Goal: Task Accomplishment & Management: Use online tool/utility

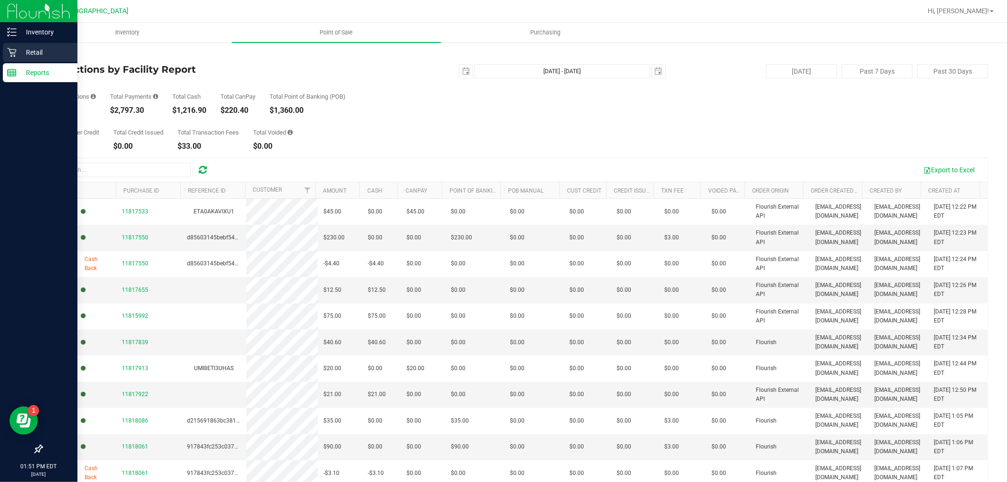
scroll to position [53, 0]
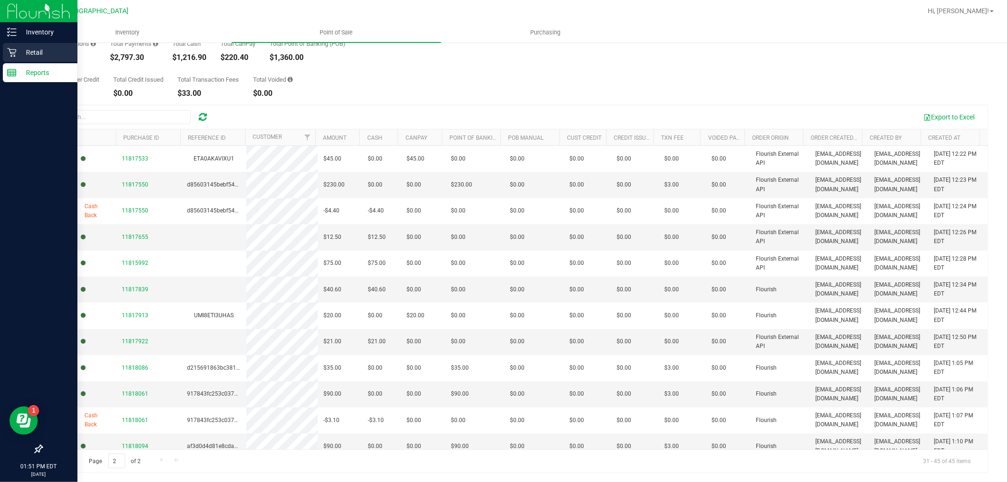
click at [44, 52] on p "Retail" at bounding box center [45, 52] width 57 height 11
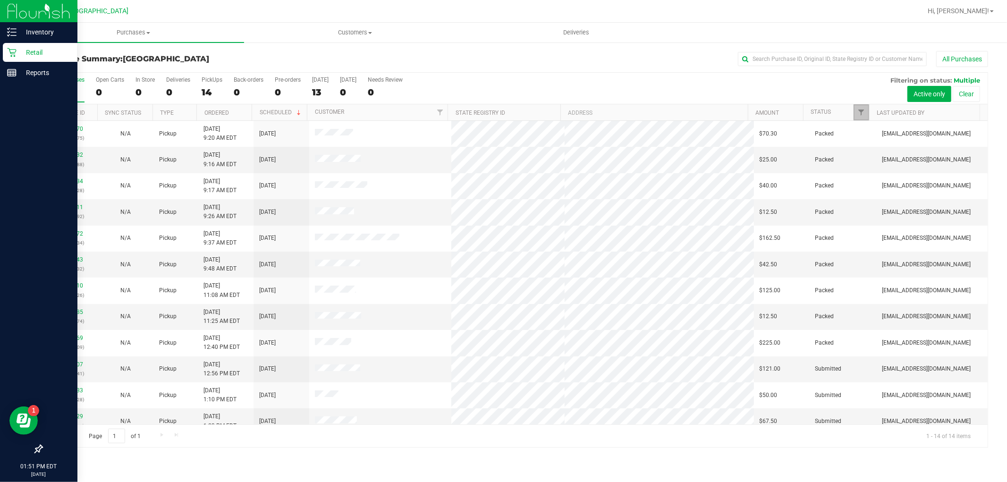
click at [861, 106] on link "Filter" at bounding box center [861, 112] width 16 height 16
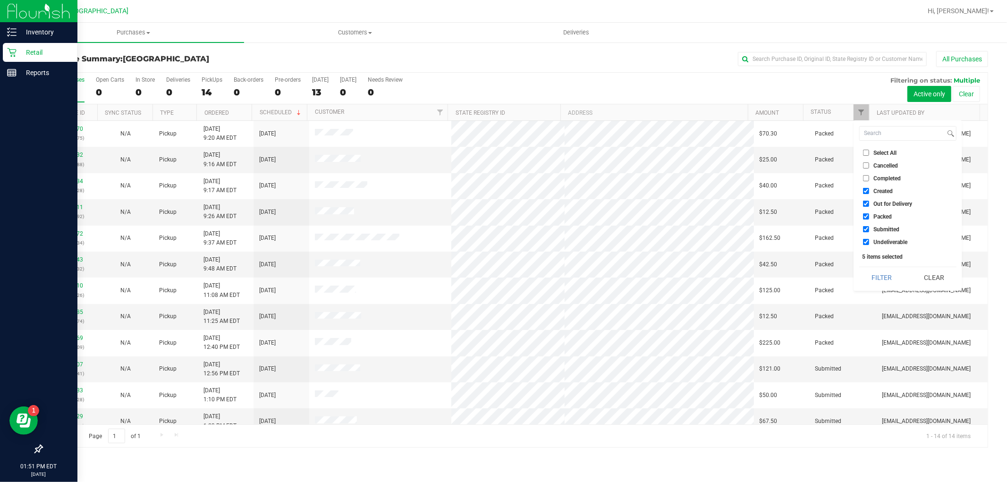
click at [865, 150] on input "Select All" at bounding box center [866, 153] width 6 height 6
checkbox input "true"
click at [865, 150] on input "Select All" at bounding box center [866, 153] width 6 height 6
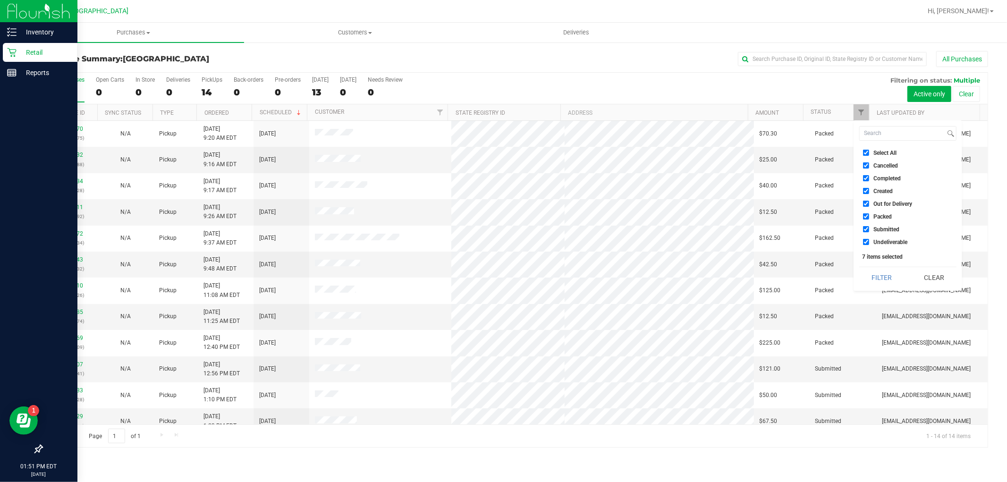
checkbox input "false"
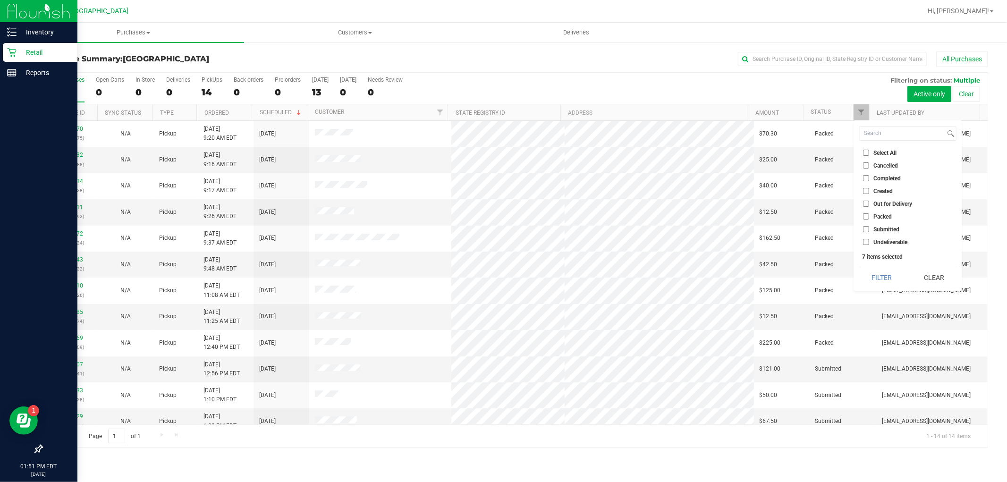
checkbox input "false"
click at [865, 230] on input "Submitted" at bounding box center [866, 229] width 6 height 6
checkbox input "true"
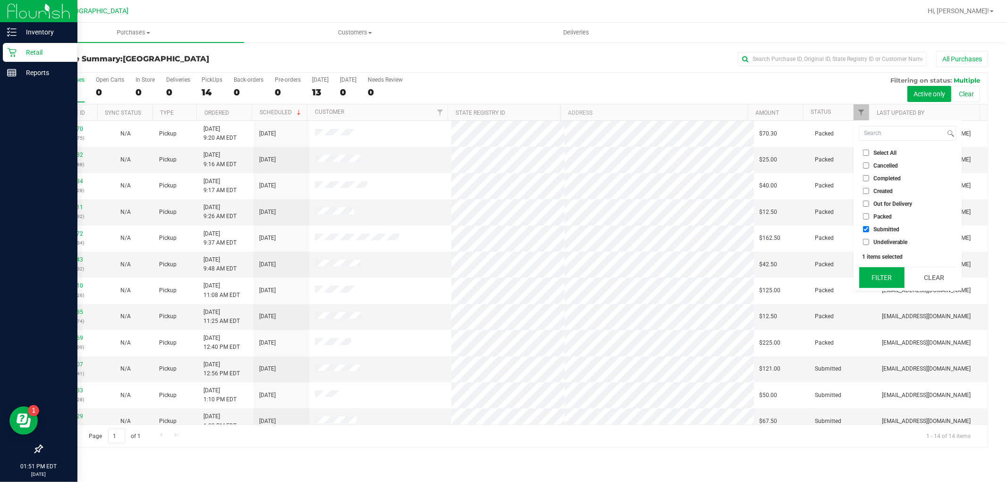
click at [874, 275] on button "Filter" at bounding box center [881, 277] width 45 height 21
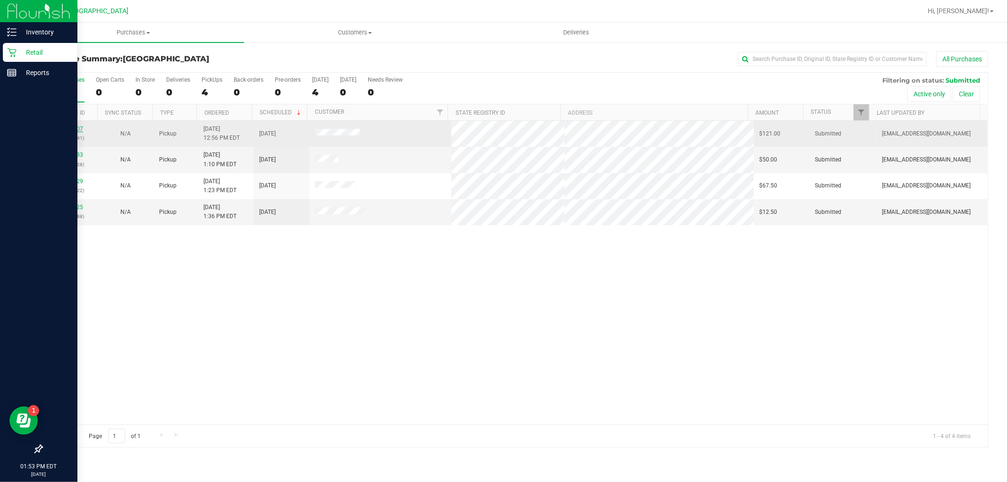
click at [72, 128] on link "11818007" at bounding box center [70, 129] width 26 height 7
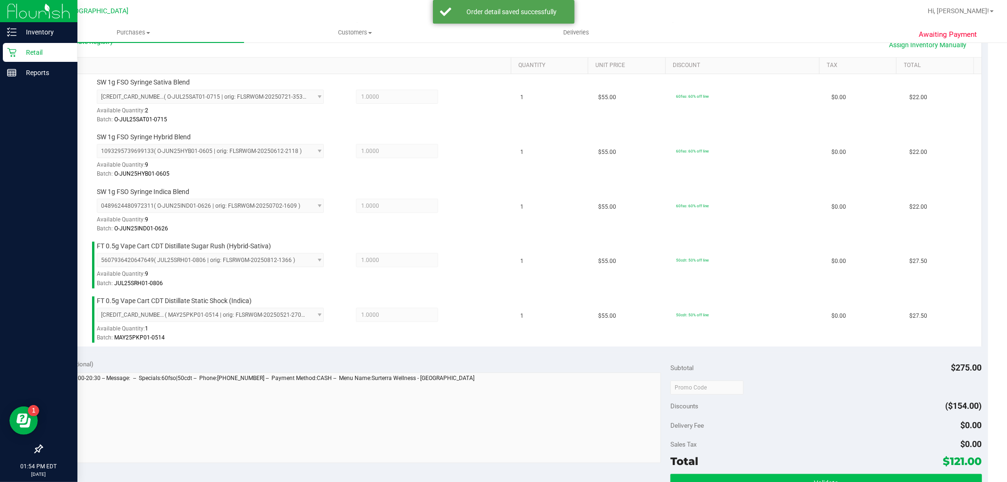
scroll to position [367, 0]
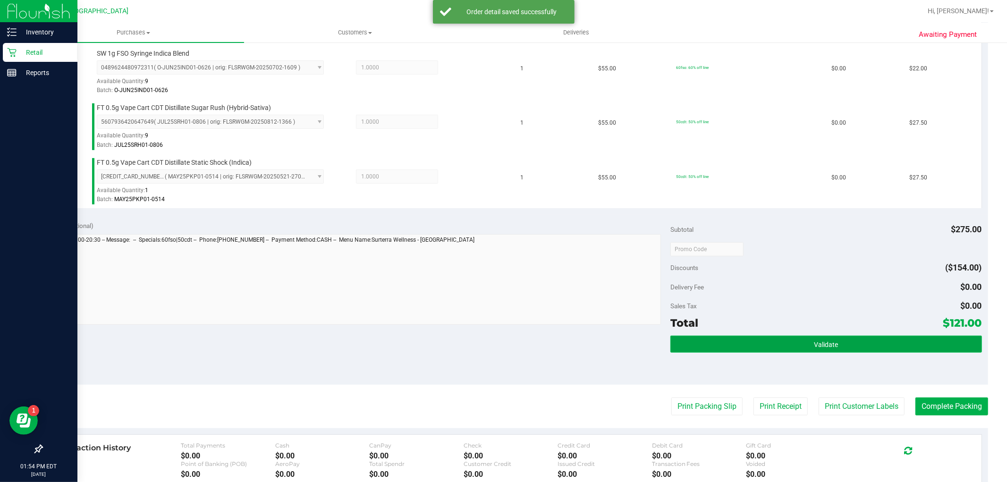
click at [836, 348] on button "Validate" at bounding box center [825, 344] width 311 height 17
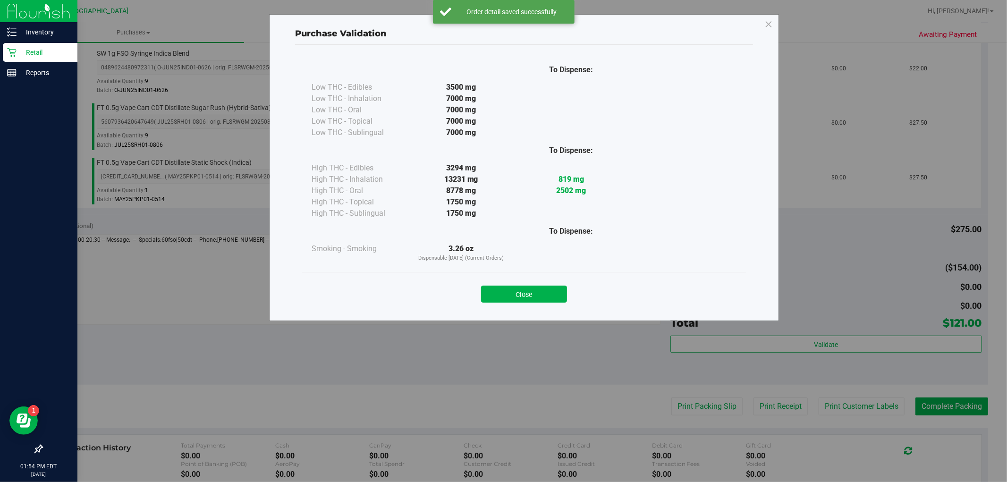
click at [558, 293] on button "Close" at bounding box center [524, 294] width 86 height 17
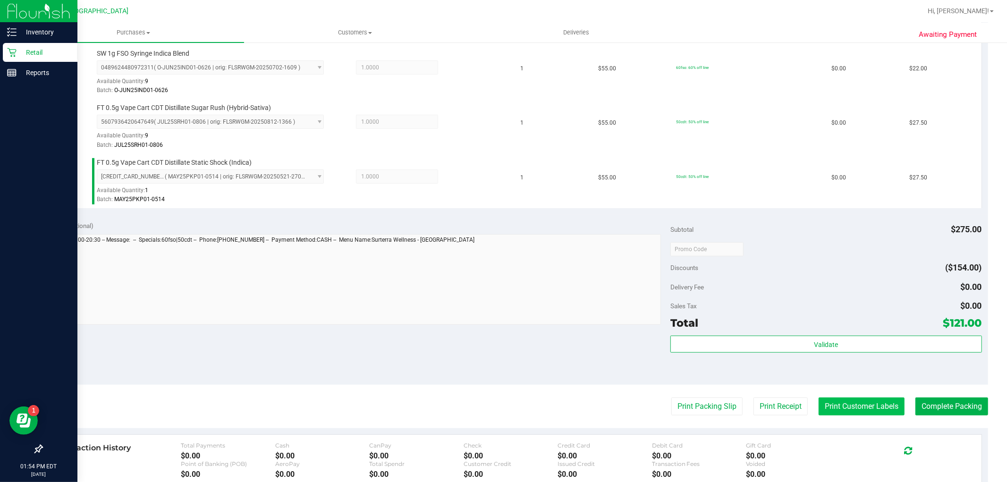
click at [868, 412] on button "Print Customer Labels" at bounding box center [862, 406] width 86 height 18
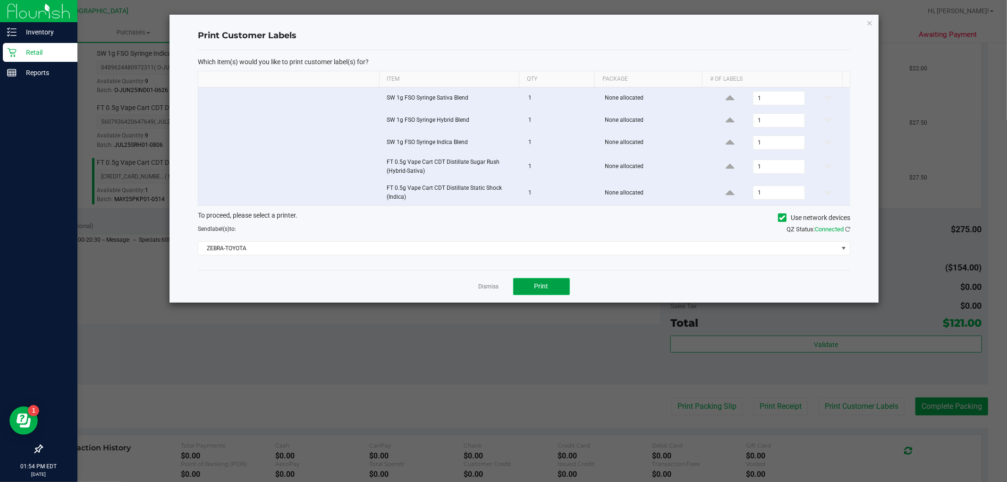
click at [534, 285] on span "Print" at bounding box center [541, 286] width 14 height 8
click at [496, 290] on link "Dismiss" at bounding box center [489, 287] width 20 height 8
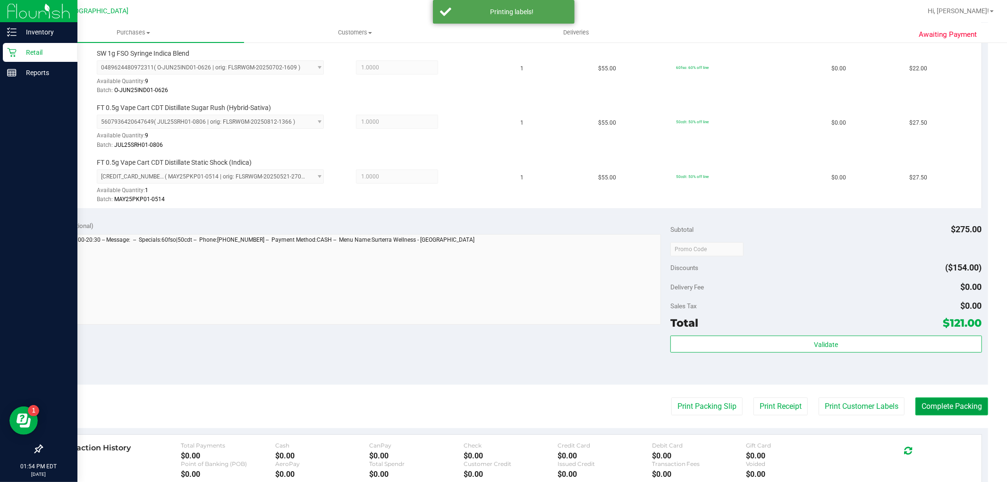
click at [957, 400] on button "Complete Packing" at bounding box center [951, 406] width 73 height 18
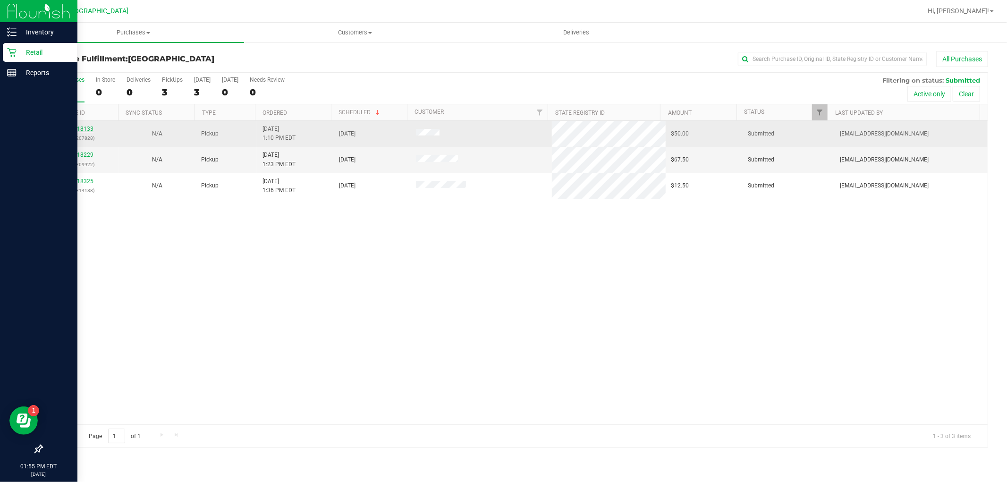
click at [79, 129] on link "11818133" at bounding box center [80, 129] width 26 height 7
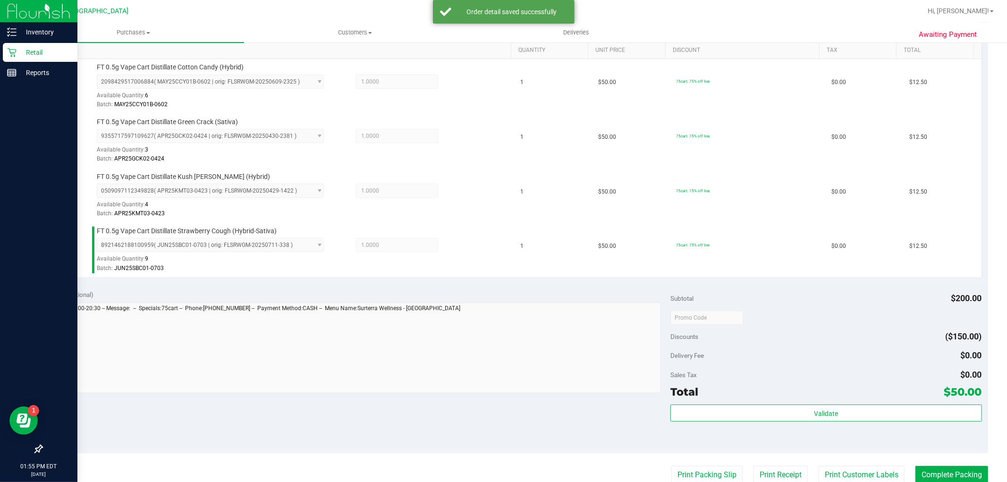
scroll to position [262, 0]
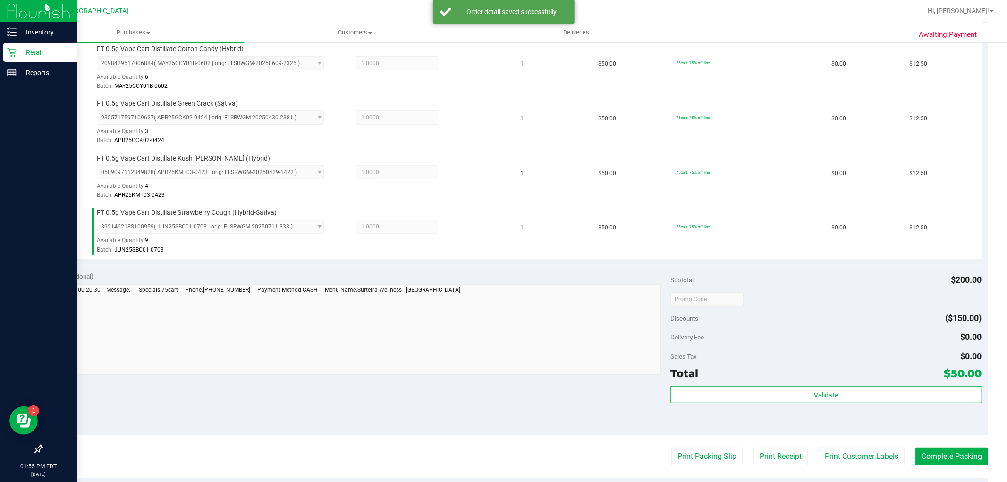
click at [828, 380] on div "Total $50.00" at bounding box center [825, 373] width 311 height 17
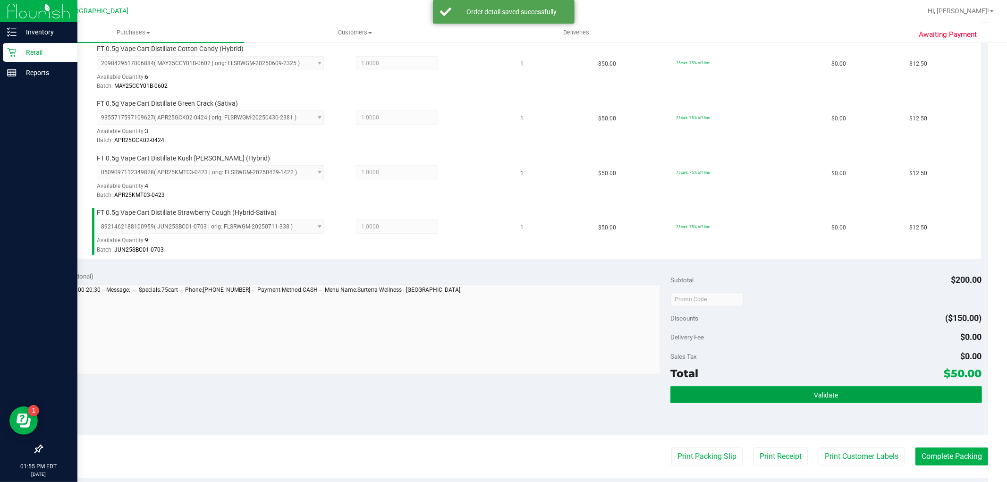
click at [831, 394] on span "Validate" at bounding box center [826, 395] width 24 height 8
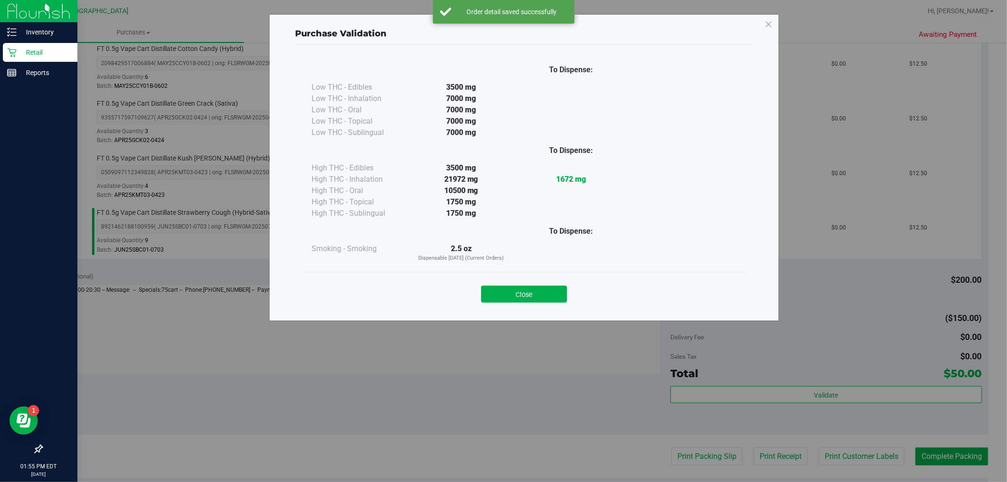
click at [549, 294] on button "Close" at bounding box center [524, 294] width 86 height 17
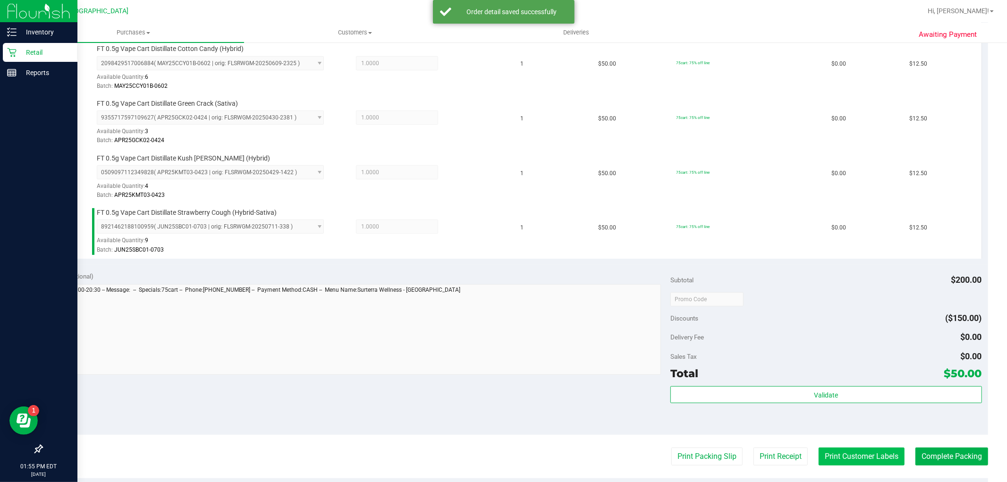
click at [847, 455] on button "Print Customer Labels" at bounding box center [862, 457] width 86 height 18
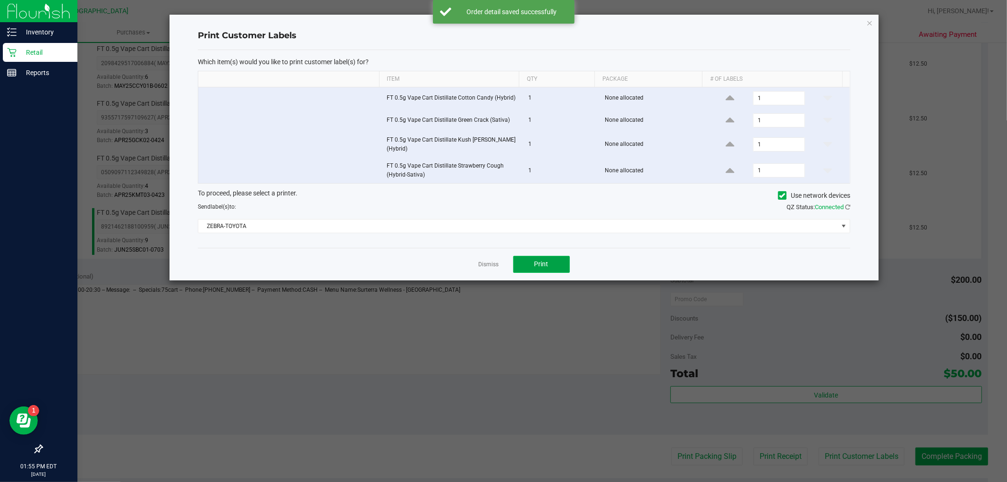
click at [543, 264] on span "Print" at bounding box center [541, 264] width 14 height 8
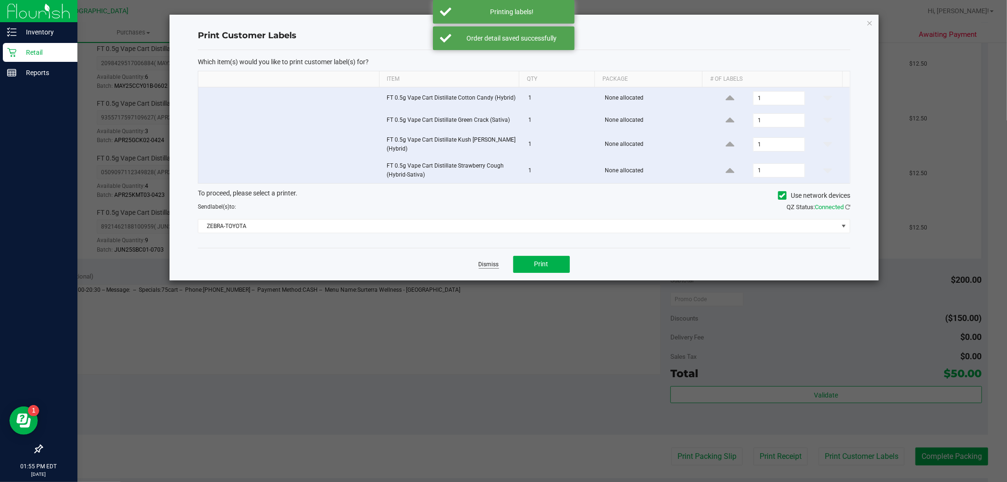
click at [490, 262] on link "Dismiss" at bounding box center [489, 265] width 20 height 8
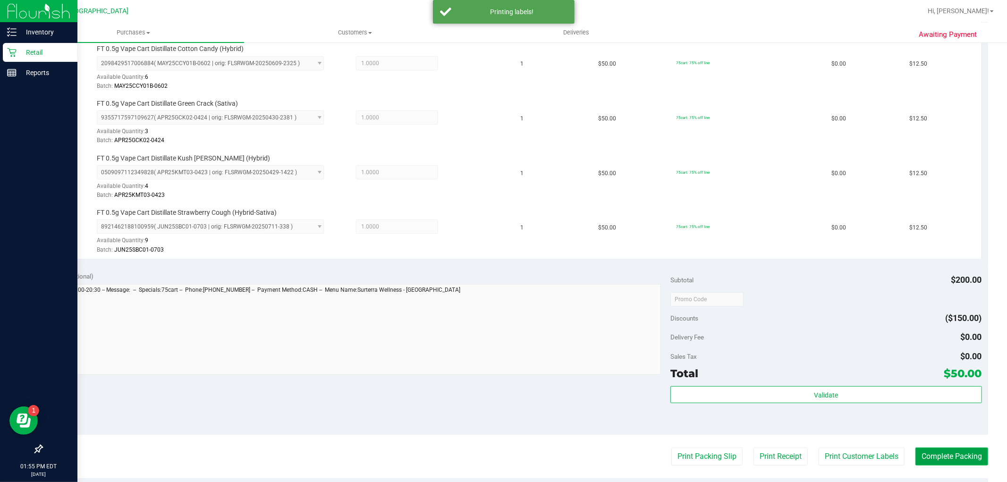
click at [946, 460] on button "Complete Packing" at bounding box center [951, 457] width 73 height 18
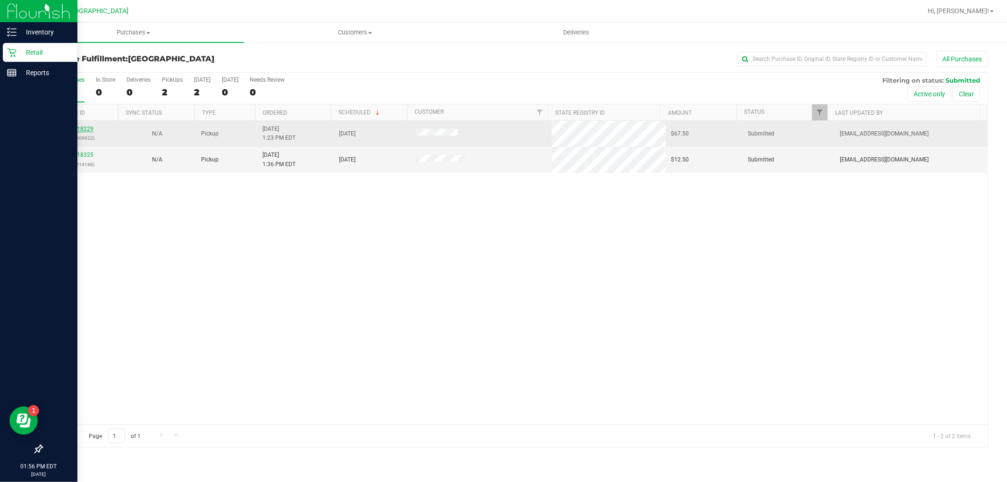
click at [87, 129] on link "11818229" at bounding box center [80, 129] width 26 height 7
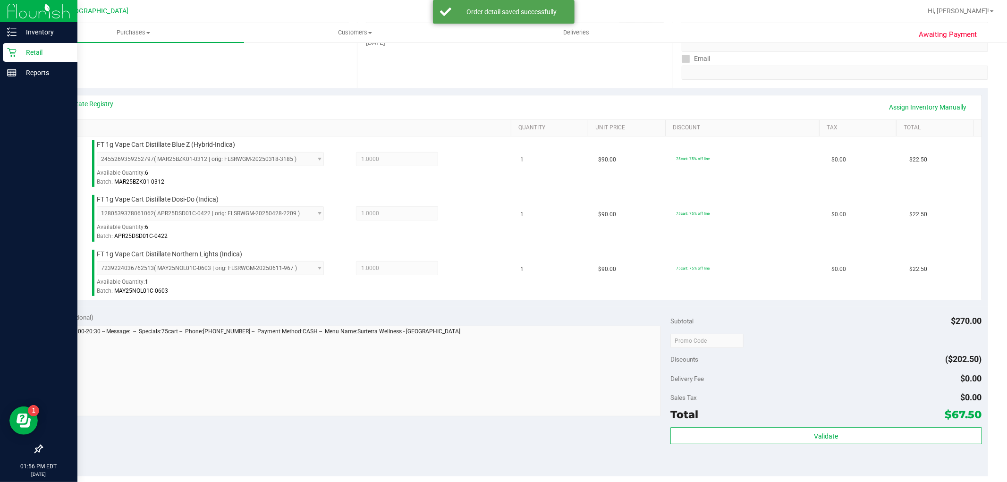
scroll to position [262, 0]
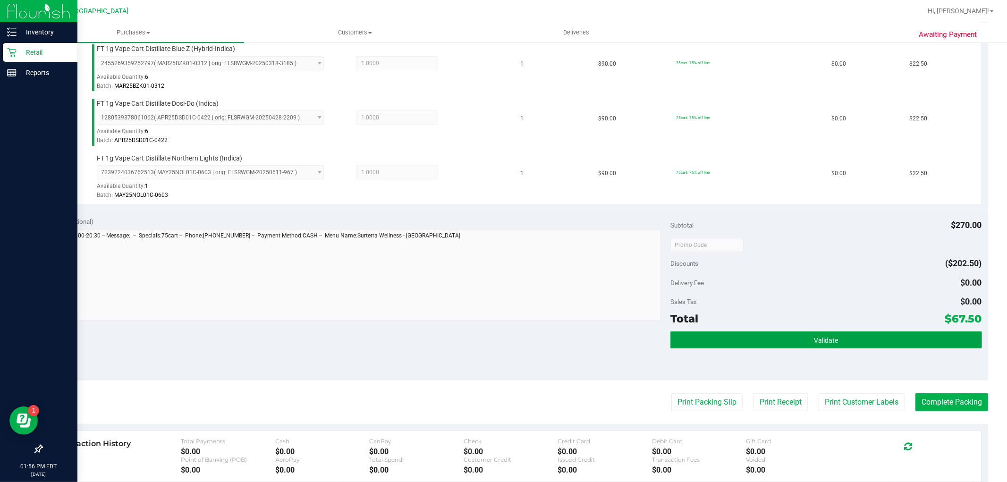
click at [754, 341] on button "Validate" at bounding box center [825, 339] width 311 height 17
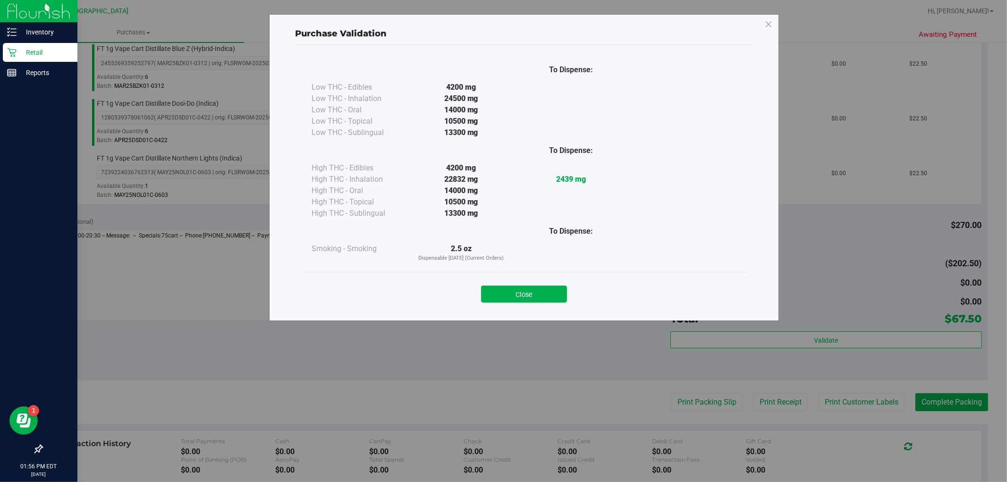
click at [526, 291] on button "Close" at bounding box center [524, 294] width 86 height 17
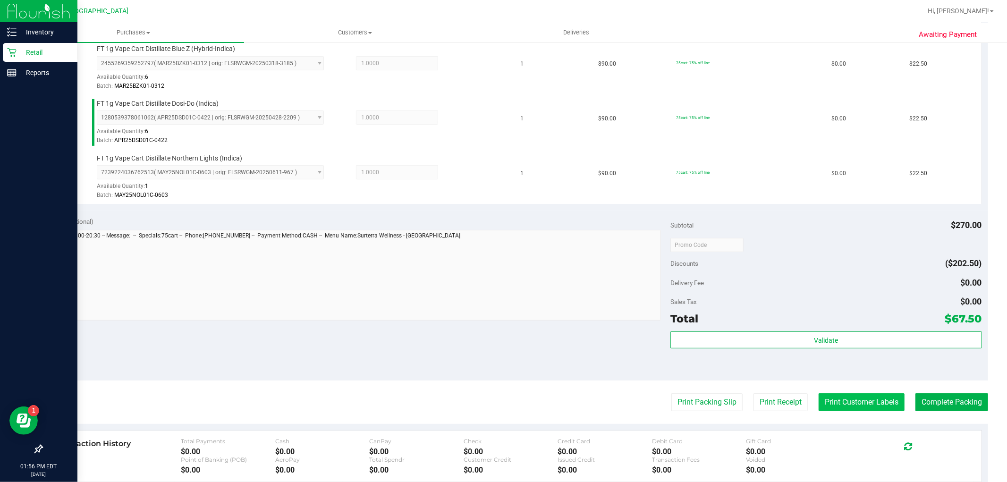
click at [853, 404] on button "Print Customer Labels" at bounding box center [862, 402] width 86 height 18
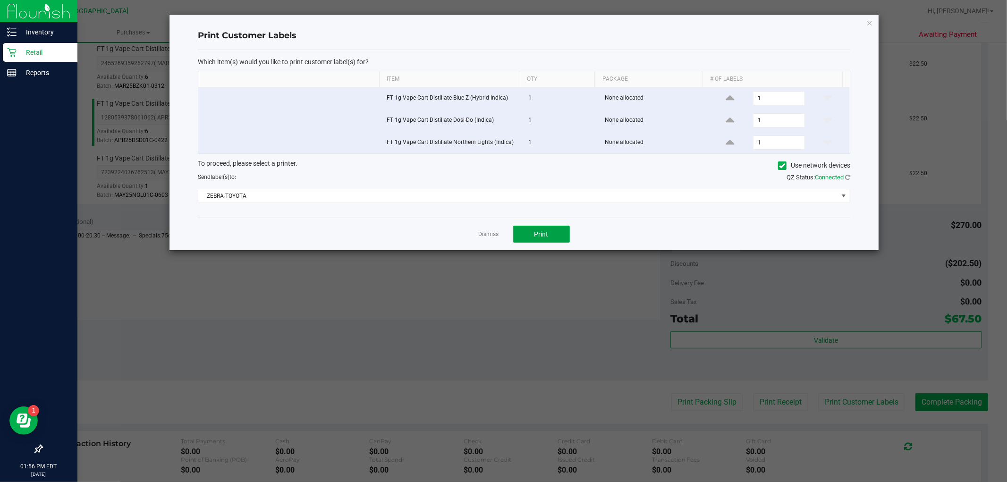
click at [548, 234] on span "Print" at bounding box center [541, 234] width 14 height 8
click at [489, 238] on link "Dismiss" at bounding box center [489, 234] width 20 height 8
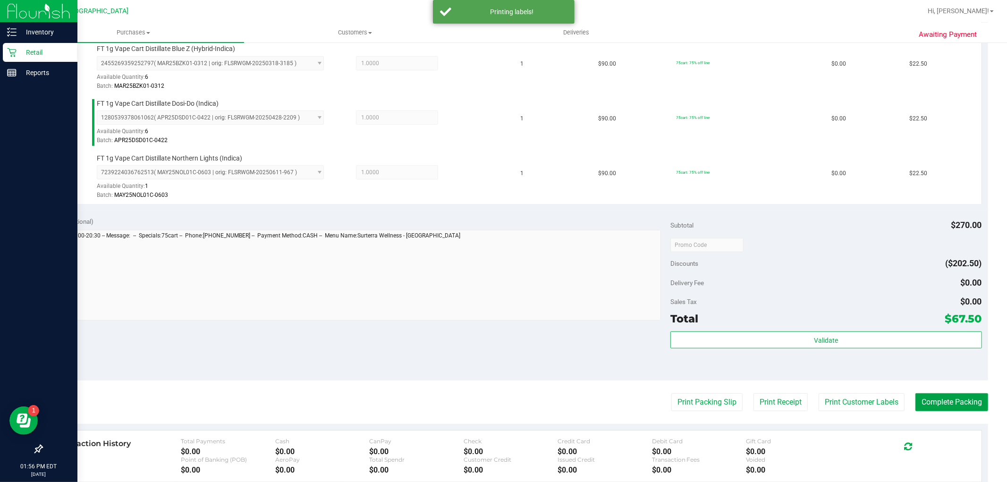
drag, startPoint x: 932, startPoint y: 402, endPoint x: 908, endPoint y: 305, distance: 99.8
click at [932, 402] on button "Complete Packing" at bounding box center [951, 402] width 73 height 18
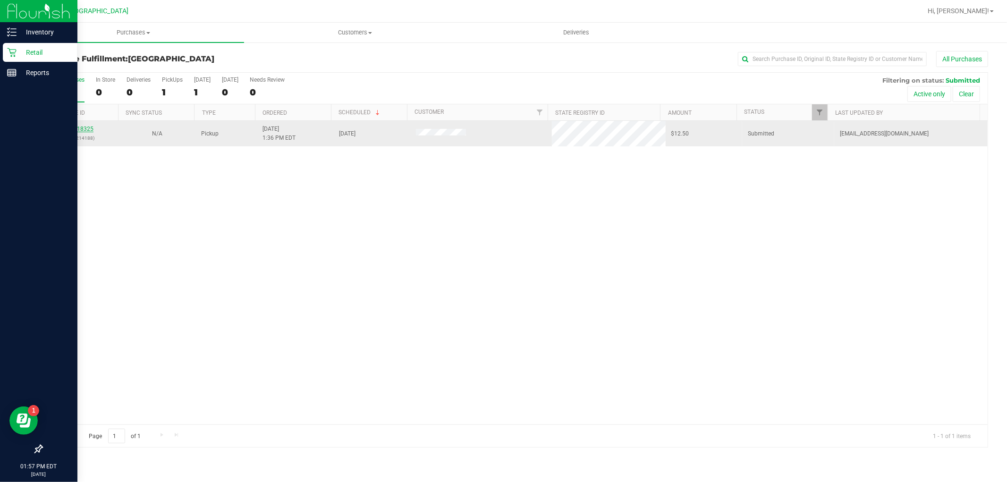
click at [74, 127] on link "11818325" at bounding box center [80, 129] width 26 height 7
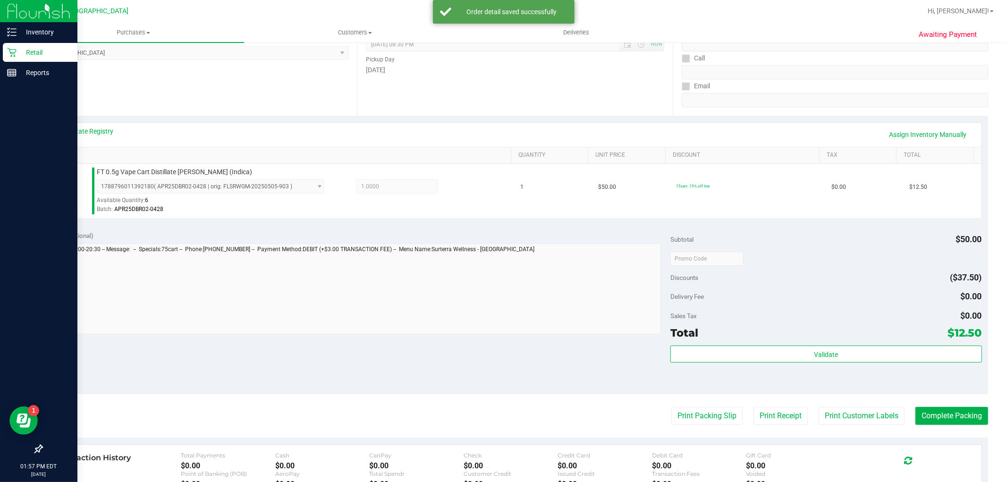
scroll to position [157, 0]
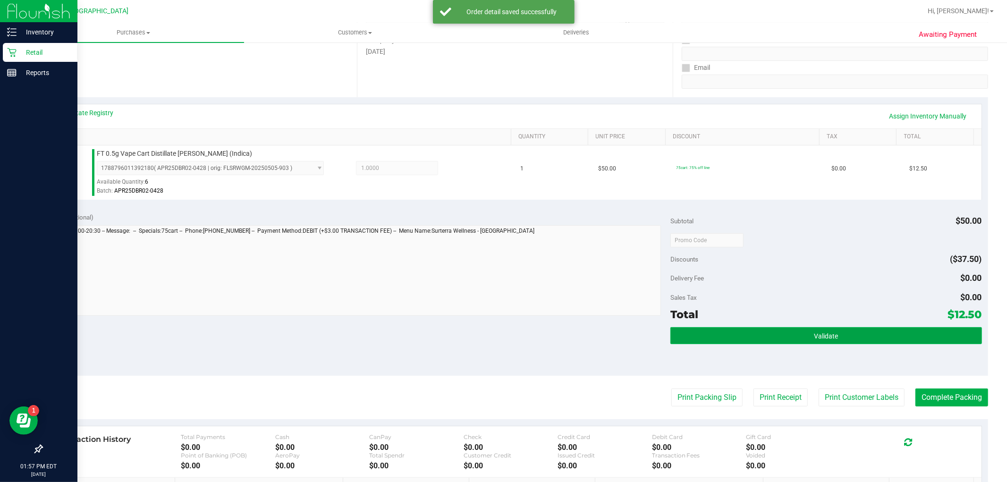
click at [742, 337] on button "Validate" at bounding box center [825, 335] width 311 height 17
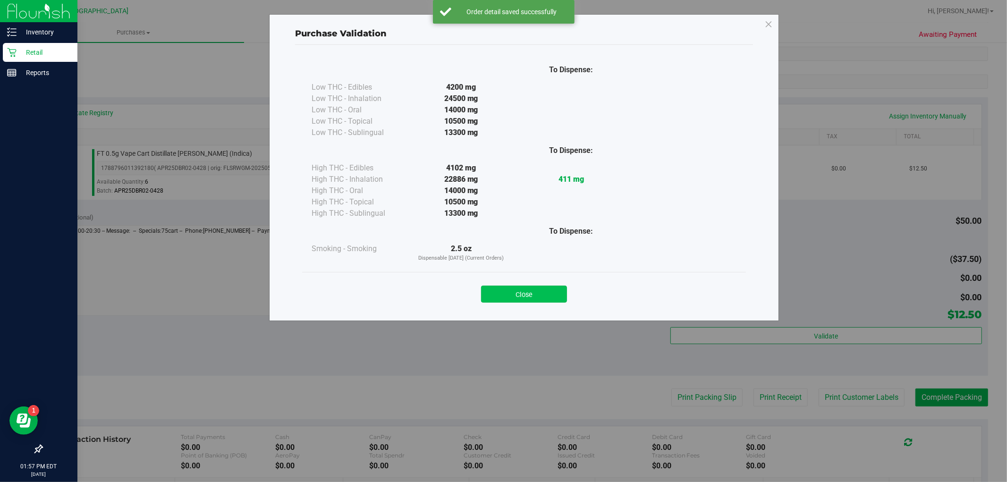
drag, startPoint x: 545, startPoint y: 278, endPoint x: 544, endPoint y: 291, distance: 13.2
click at [545, 281] on div "Close" at bounding box center [524, 291] width 444 height 38
click at [544, 291] on button "Close" at bounding box center [524, 294] width 86 height 17
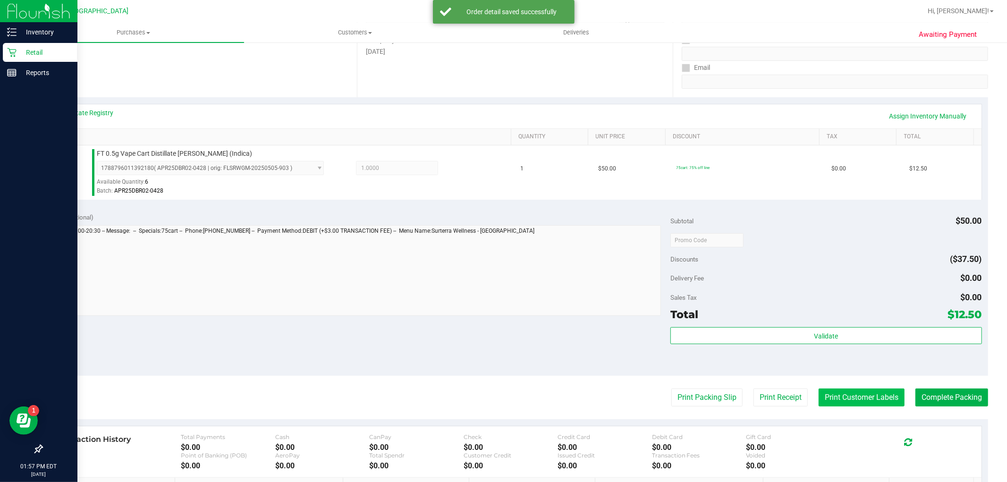
drag, startPoint x: 827, startPoint y: 389, endPoint x: 832, endPoint y: 394, distance: 7.1
click at [832, 394] on purchase-details "Back Edit Purchase Cancel Purchase View Profile # 11818325 BioTrack ID: - Submi…" at bounding box center [515, 245] width 946 height 702
click at [832, 394] on button "Print Customer Labels" at bounding box center [862, 397] width 86 height 18
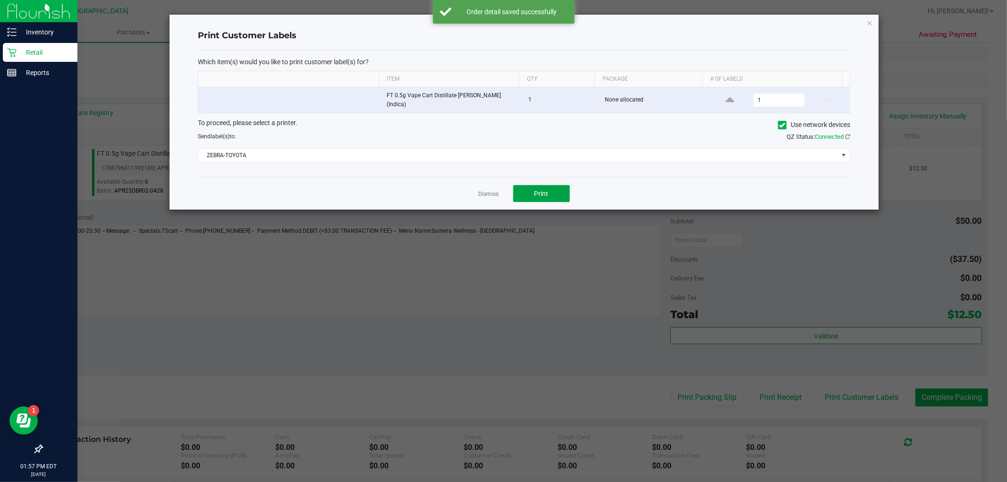
click at [544, 193] on span "Print" at bounding box center [541, 194] width 14 height 8
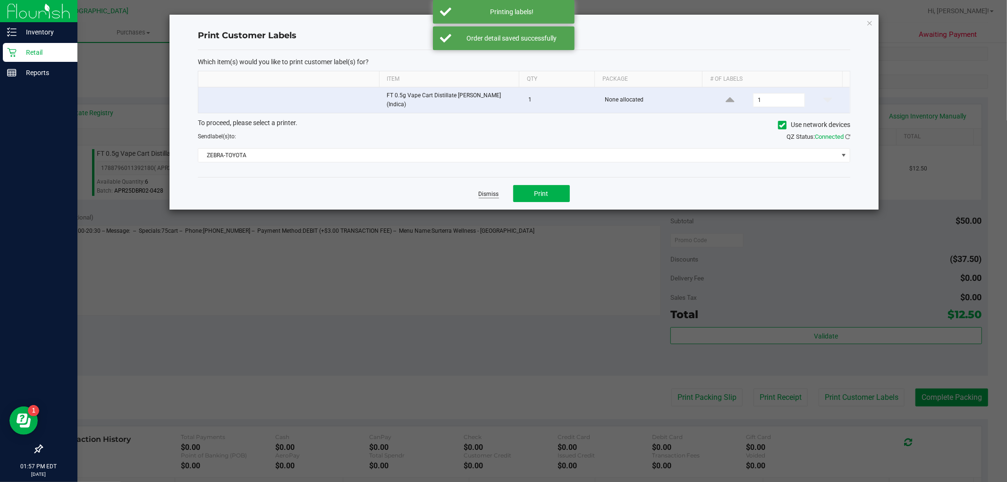
click at [495, 191] on link "Dismiss" at bounding box center [489, 194] width 20 height 8
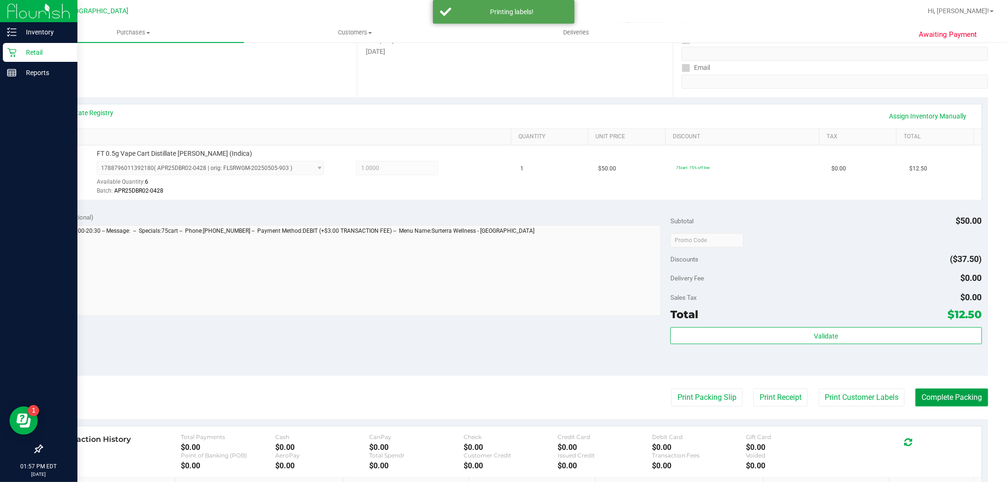
drag, startPoint x: 924, startPoint y: 401, endPoint x: 919, endPoint y: 317, distance: 84.2
click at [924, 399] on button "Complete Packing" at bounding box center [951, 397] width 73 height 18
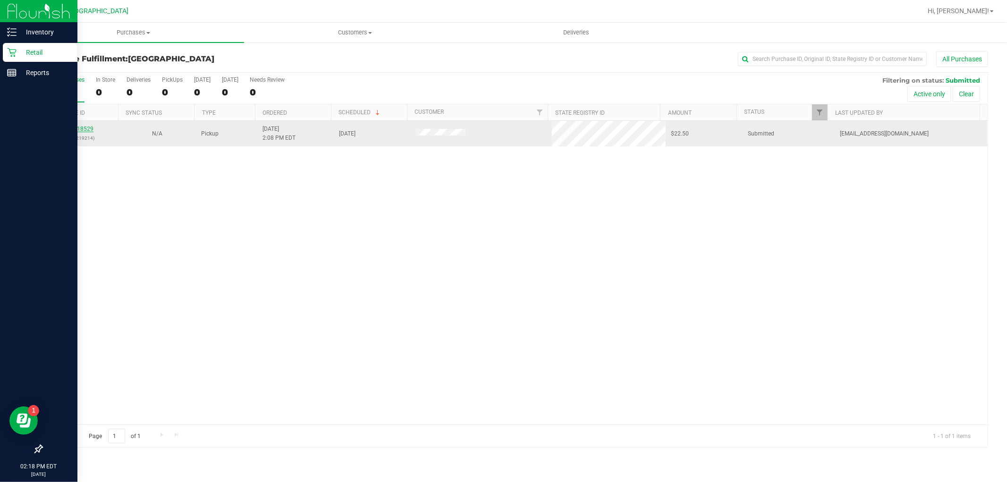
click at [91, 129] on link "11818529" at bounding box center [80, 129] width 26 height 7
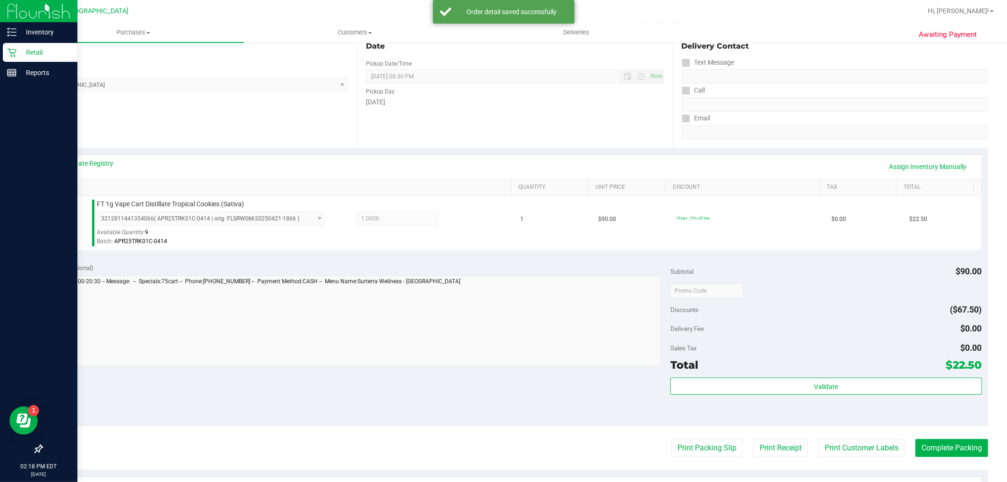
scroll to position [157, 0]
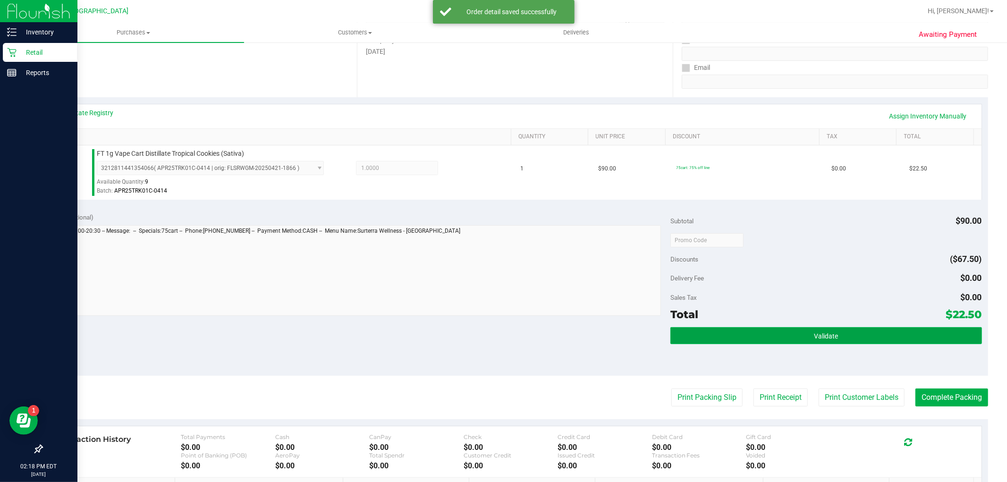
click at [814, 337] on span "Validate" at bounding box center [826, 336] width 24 height 8
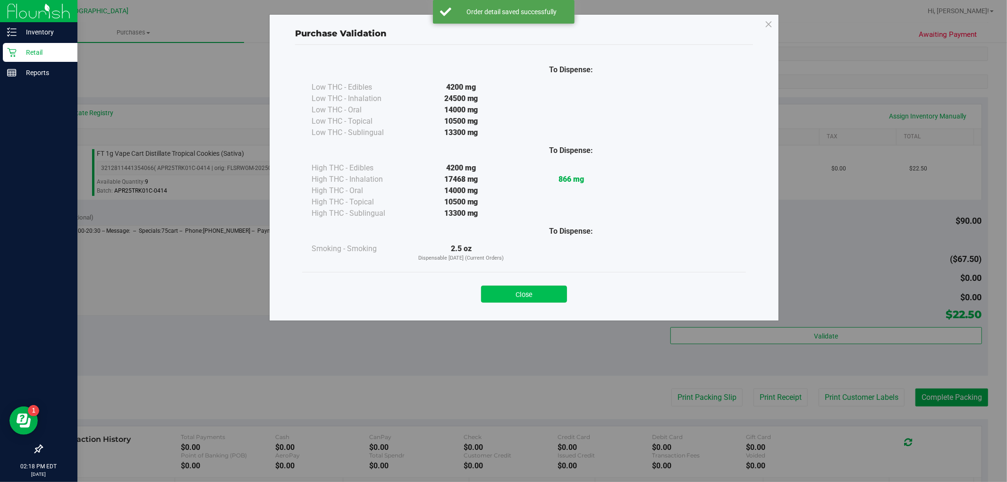
click at [548, 300] on button "Close" at bounding box center [524, 294] width 86 height 17
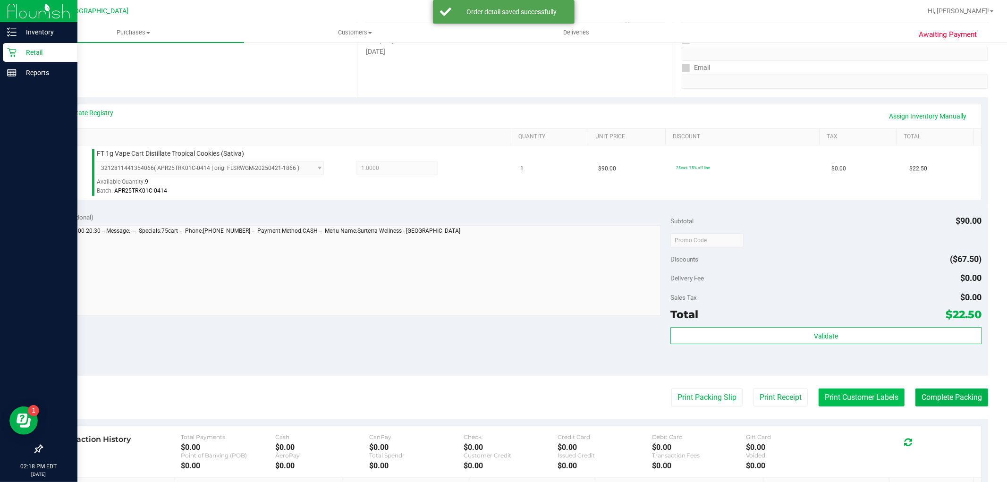
click at [836, 397] on button "Print Customer Labels" at bounding box center [862, 397] width 86 height 18
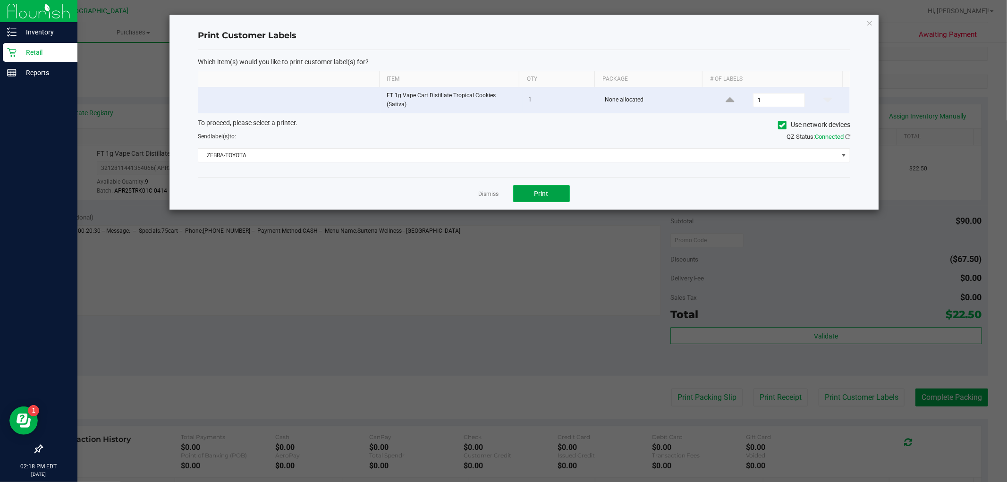
click at [550, 190] on button "Print" at bounding box center [541, 193] width 57 height 17
click at [487, 190] on link "Dismiss" at bounding box center [489, 194] width 20 height 8
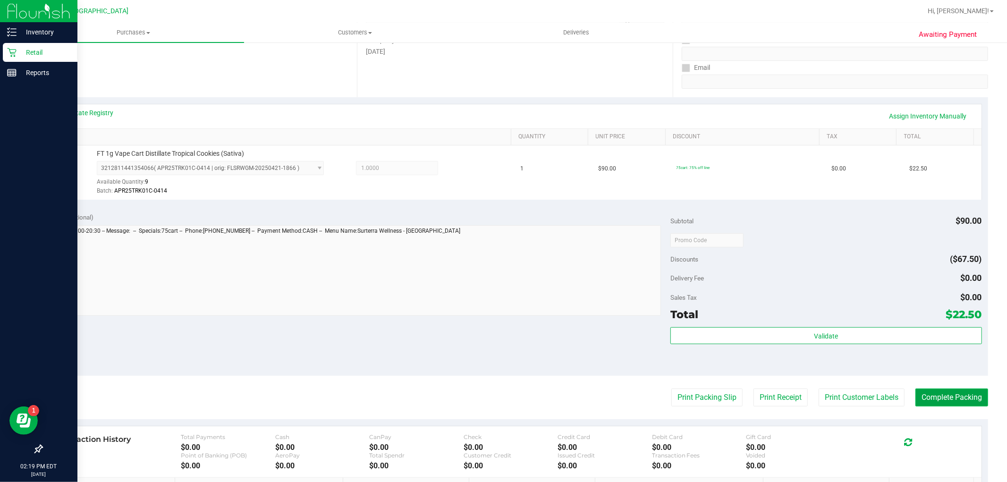
click at [920, 400] on button "Complete Packing" at bounding box center [951, 397] width 73 height 18
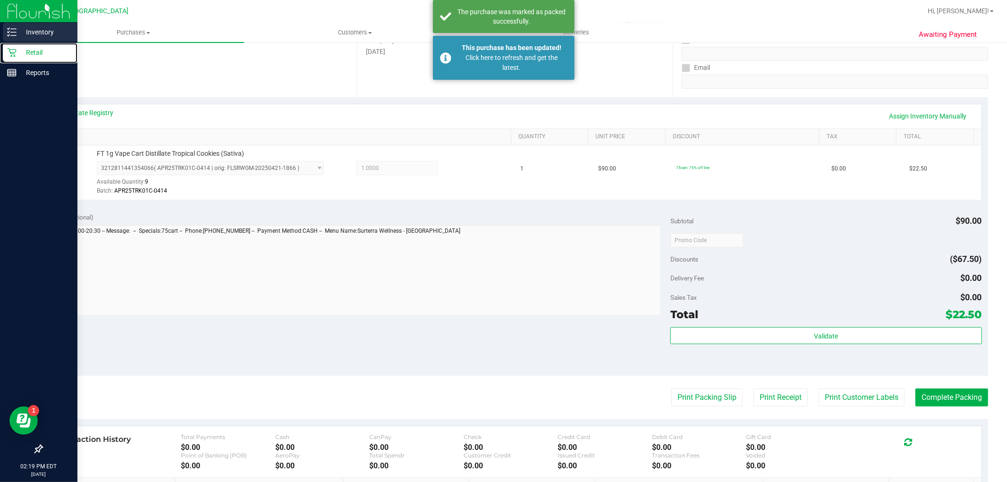
drag, startPoint x: 11, startPoint y: 48, endPoint x: 58, endPoint y: 37, distance: 48.0
click at [11, 48] on icon at bounding box center [11, 52] width 9 height 9
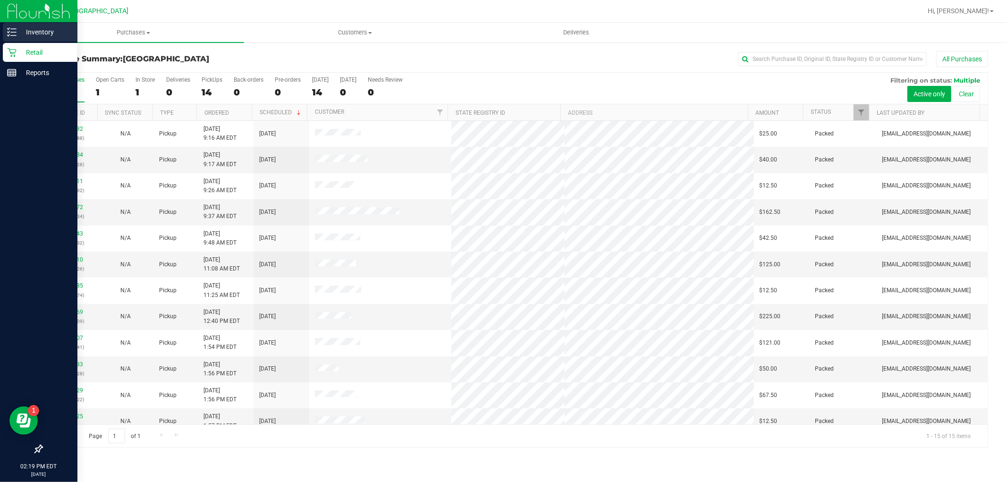
click at [34, 28] on p "Inventory" at bounding box center [45, 31] width 57 height 11
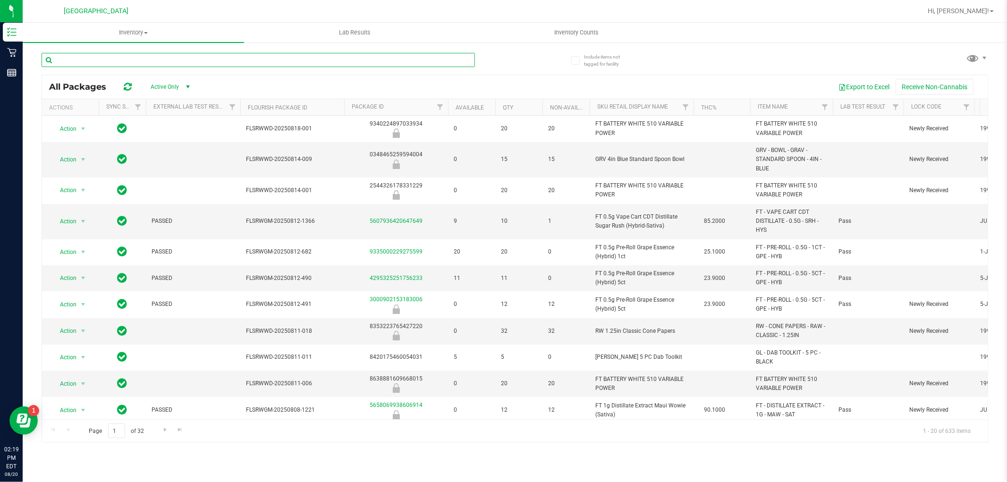
click at [210, 60] on input "text" at bounding box center [258, 60] width 433 height 14
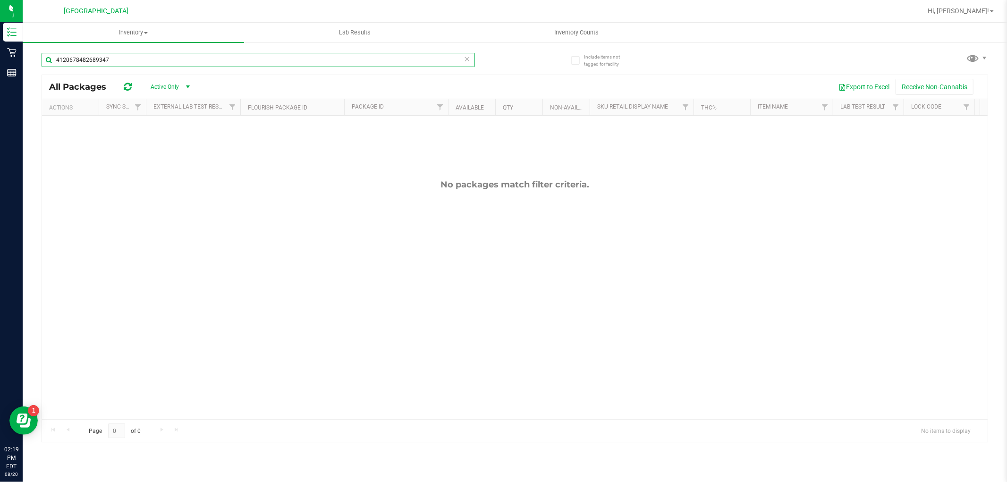
type input "4120678482689347"
click at [469, 56] on icon at bounding box center [467, 58] width 7 height 11
click at [456, 58] on input "text" at bounding box center [258, 60] width 433 height 14
click at [470, 59] on input "4069642287927909" at bounding box center [258, 60] width 433 height 14
type input "4069642287927909"
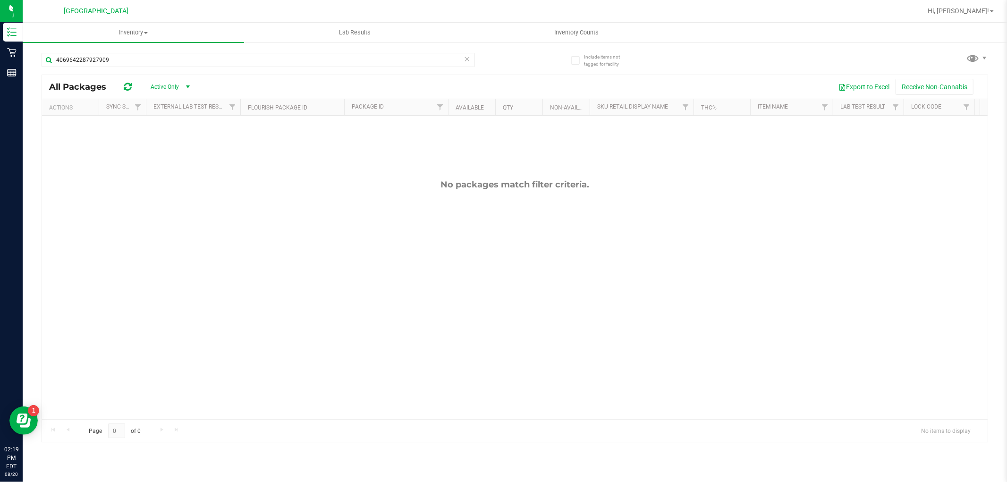
click at [467, 59] on icon at bounding box center [467, 58] width 7 height 11
click at [454, 59] on input "text" at bounding box center [258, 60] width 433 height 14
type input "0489212137231429"
click at [468, 54] on icon at bounding box center [467, 58] width 7 height 11
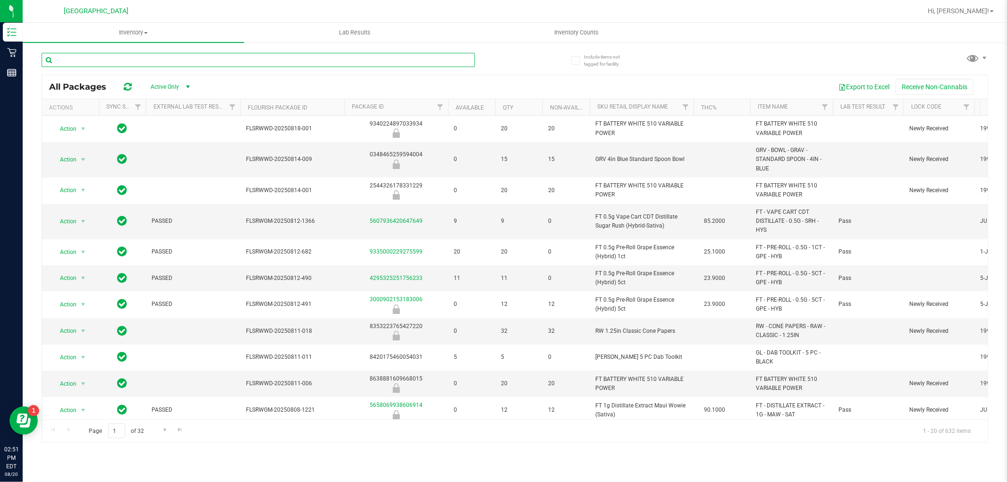
click at [188, 55] on input "text" at bounding box center [258, 60] width 433 height 14
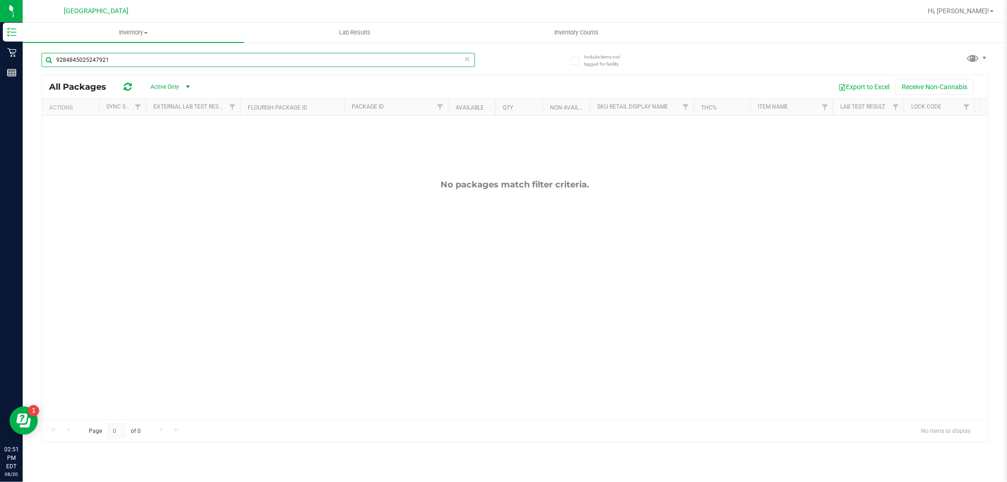
type input "9284845025247921"
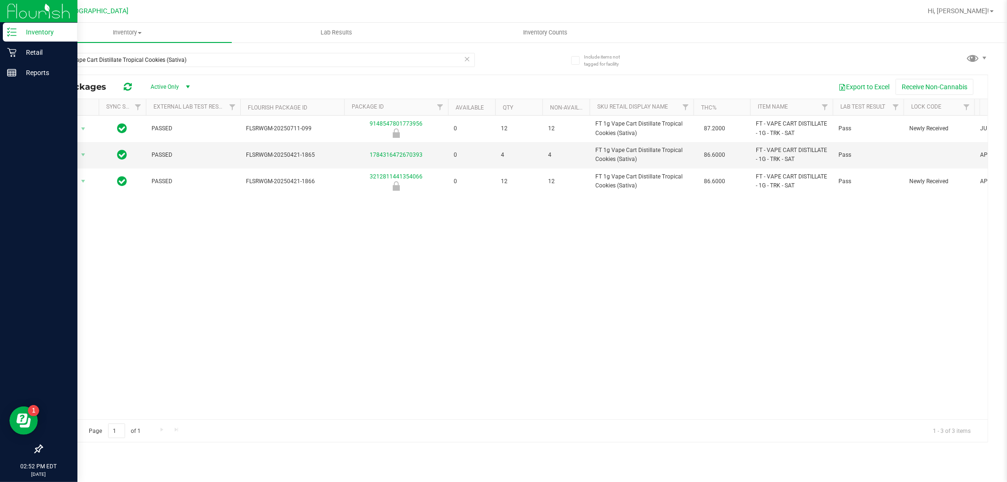
click at [20, 92] on div "Inventory Retail Reports 02:52 PM EDT 08/20/2025 08/20 Boynton Beach WC Hi, Dan…" at bounding box center [503, 241] width 1007 height 482
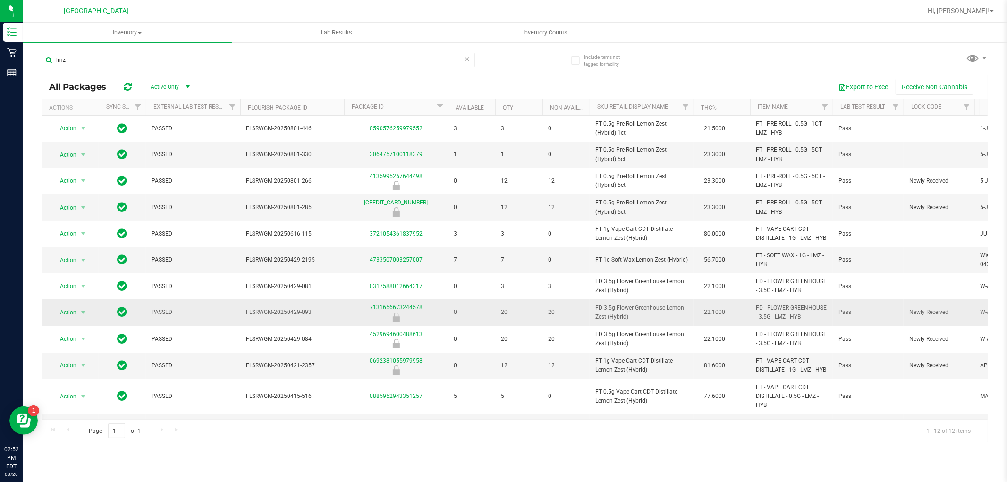
drag, startPoint x: 640, startPoint y: 329, endPoint x: 583, endPoint y: 320, distance: 57.4
click at [583, 320] on tr "Action Action Global inventory Package audit log Print package label Print prod…" at bounding box center [843, 312] width 1603 height 26
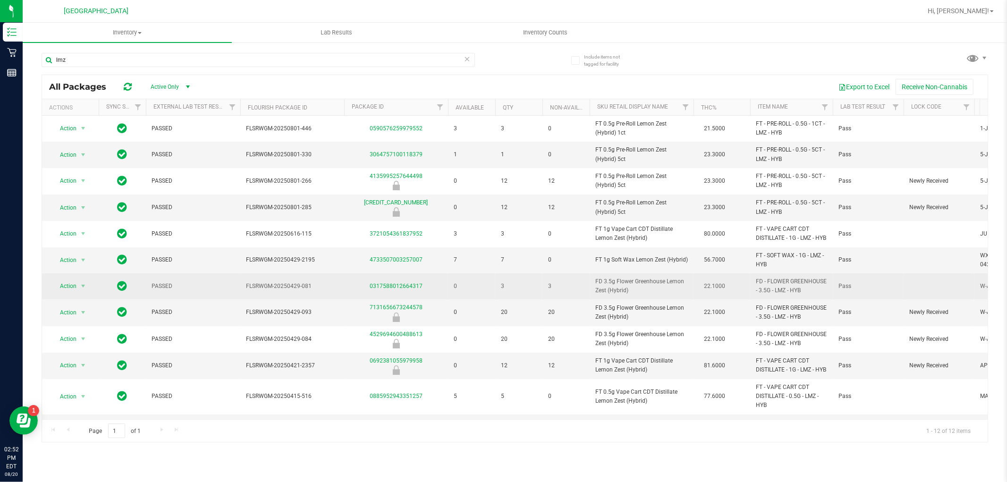
copy tr "FD 3.5g Flower Greenhouse Lemon Zest (Hybrid)"
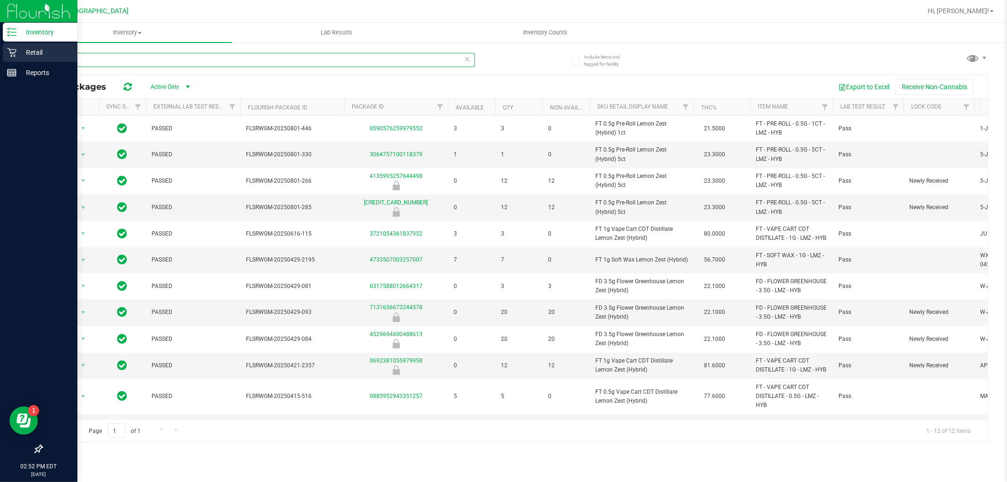
drag, startPoint x: 68, startPoint y: 57, endPoint x: 20, endPoint y: 54, distance: 47.8
click at [20, 54] on div "Inventory Retail Reports 02:52 PM EDT 08/20/2025 08/20 Boynton Beach WC Hi, Dan…" at bounding box center [503, 241] width 1007 height 482
paste input "FD 3.5g Flower Greenhouse Lemon Zest (Hybrid)"
type input "FD 3.5g Flower Greenhouse Lemon Zest (Hybrid)"
